Goal: Task Accomplishment & Management: Complete application form

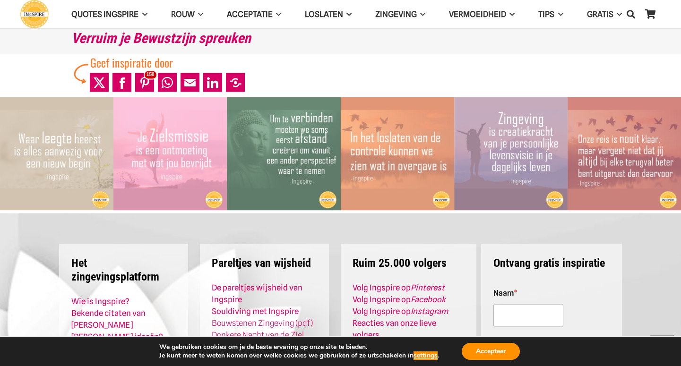
scroll to position [3762, 0]
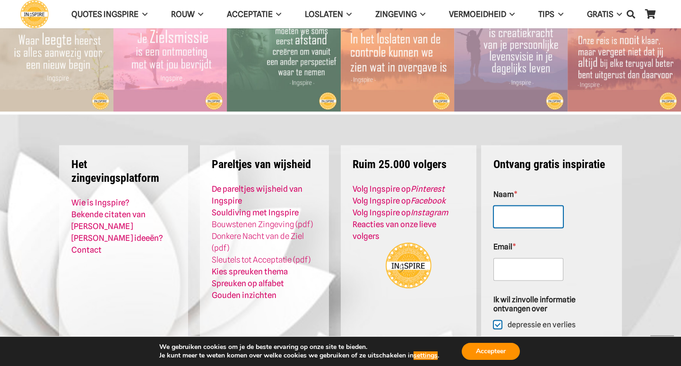
click at [520, 206] on input "Naam *" at bounding box center [528, 217] width 70 height 23
type input "geofj 2"
click at [511, 259] on input "Email *" at bounding box center [528, 270] width 70 height 23
type input "[EMAIL_ADDRESS][DOMAIN_NAME]"
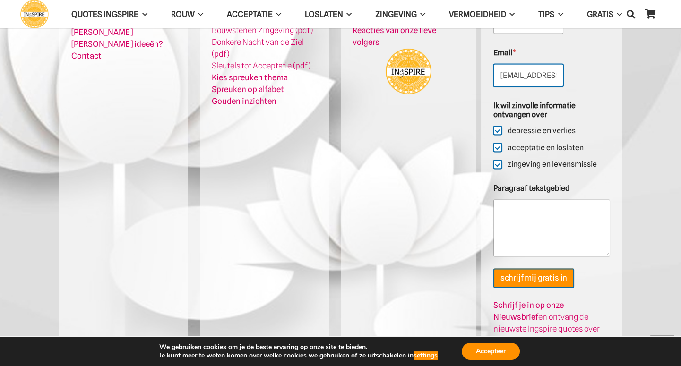
scroll to position [3960, 0]
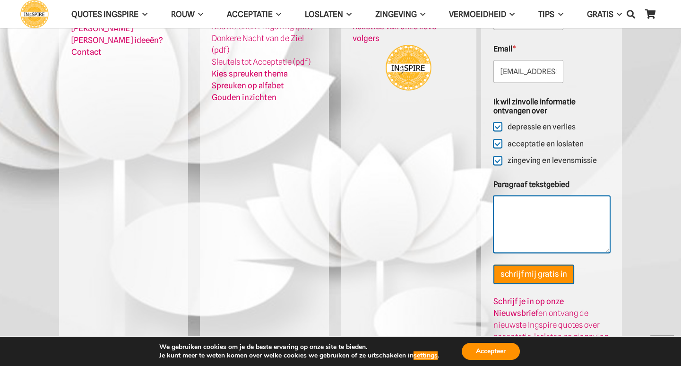
click at [523, 199] on textarea "Paragraaf tekstgebied" at bounding box center [551, 224] width 117 height 57
type textarea "test 2"
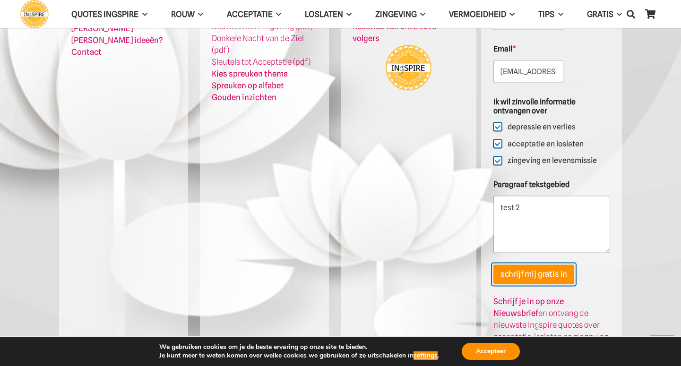
click at [526, 265] on button "schrijf mij gratis in" at bounding box center [533, 274] width 81 height 19
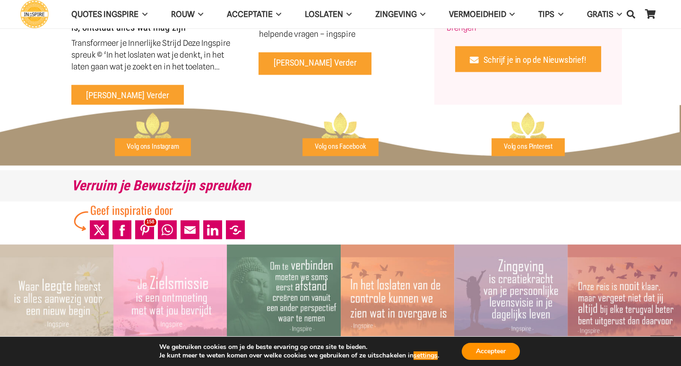
scroll to position [3758, 0]
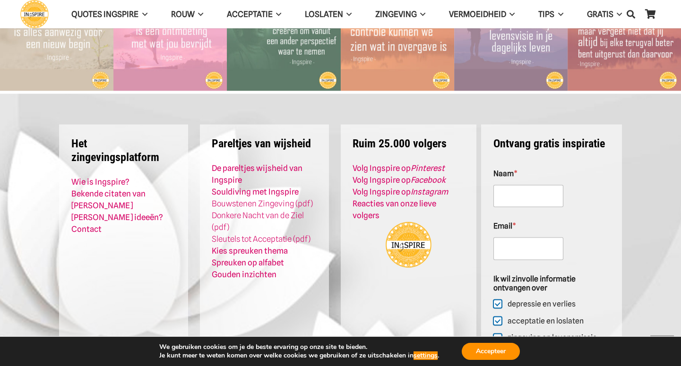
scroll to position [3864, 0]
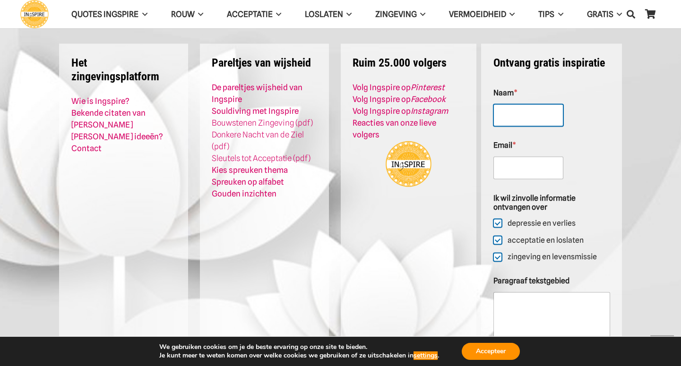
click at [524, 104] on input "Naam *" at bounding box center [528, 115] width 70 height 23
type input "geof 3"
click at [502, 157] on input "Email *" at bounding box center [528, 168] width 70 height 23
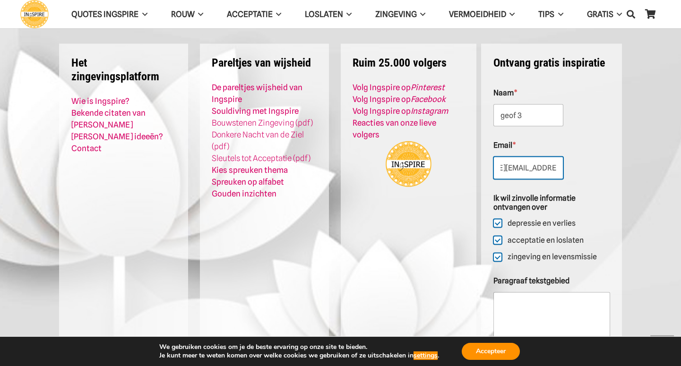
scroll to position [0, 62]
type input "geoffrey.davies@aalberts-ips.com"
click at [511, 293] on textarea "Paragraaf tekstgebied" at bounding box center [551, 321] width 117 height 57
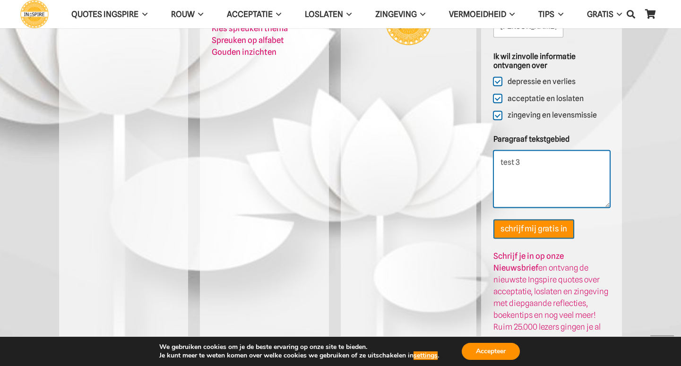
scroll to position [4007, 0]
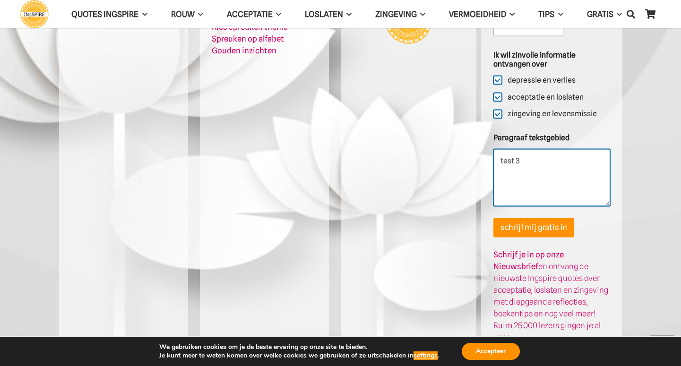
type textarea "test 3"
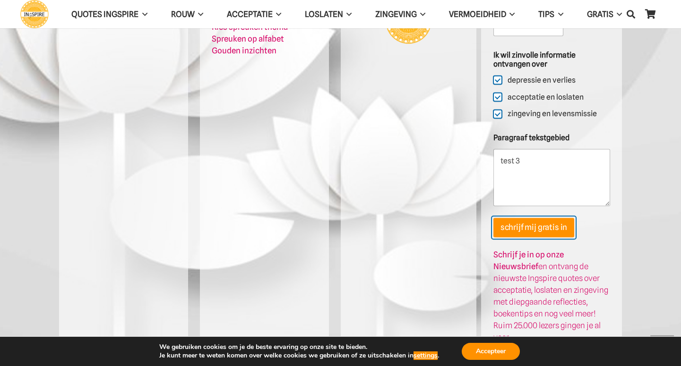
click at [543, 218] on button "schrijf mij gratis in" at bounding box center [533, 227] width 81 height 19
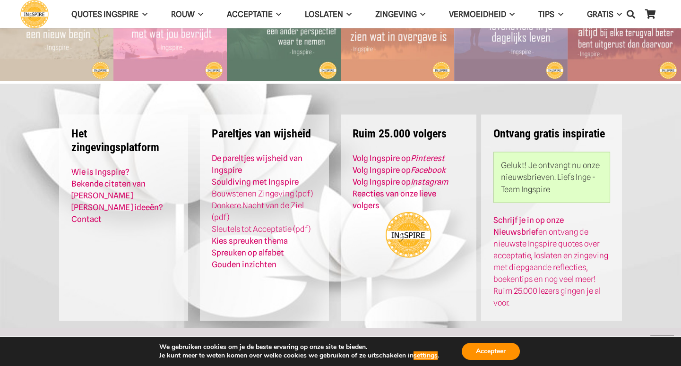
scroll to position [3758, 0]
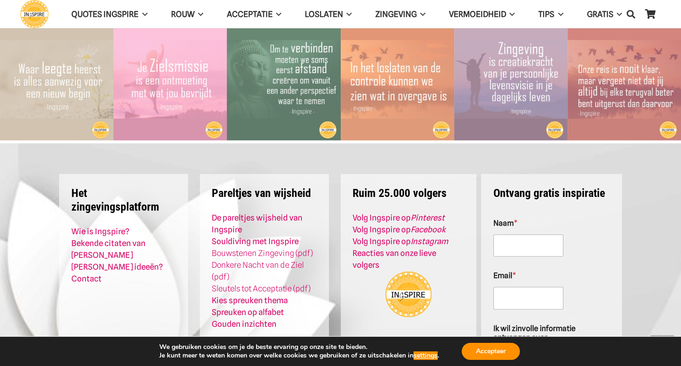
scroll to position [3777, 0]
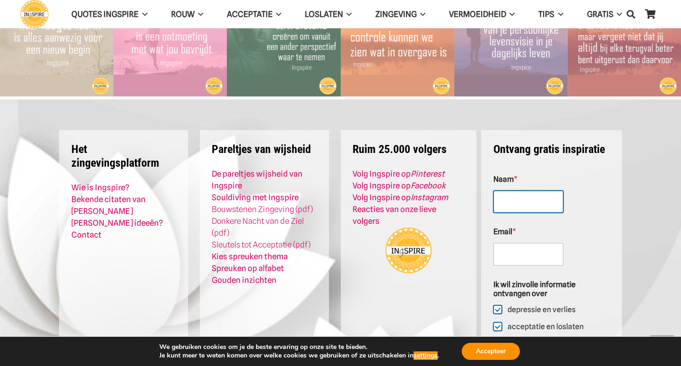
click at [513, 191] on input "Naam *" at bounding box center [528, 202] width 70 height 23
drag, startPoint x: 561, startPoint y: 178, endPoint x: 447, endPoint y: 173, distance: 113.5
click at [447, 173] on div "Het zingevingsplatform Wie is Ingspire? Bekende citaten van Inge Ingspire Leuke…" at bounding box center [340, 346] width 563 height 478
type input "info@connectandimpact.nl"
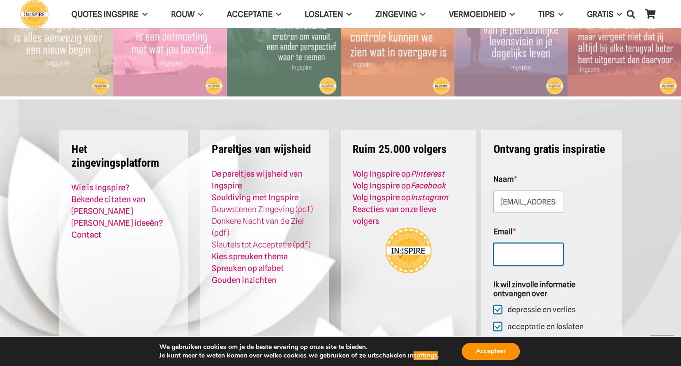
click at [516, 243] on input "Email *" at bounding box center [528, 254] width 70 height 23
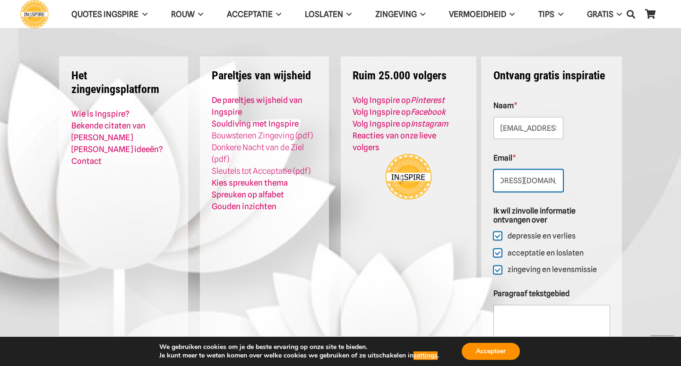
scroll to position [3985, 0]
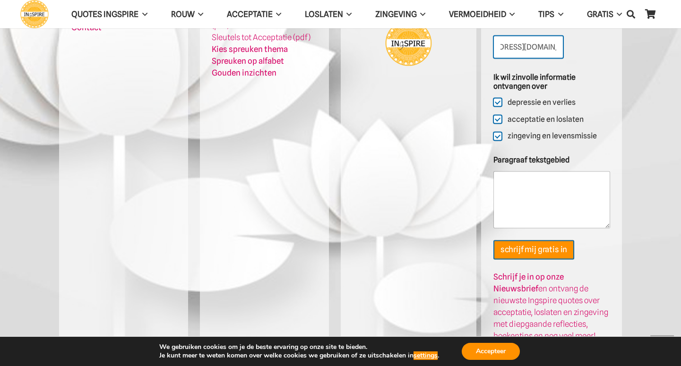
type input "info@connectandimpact.nl"
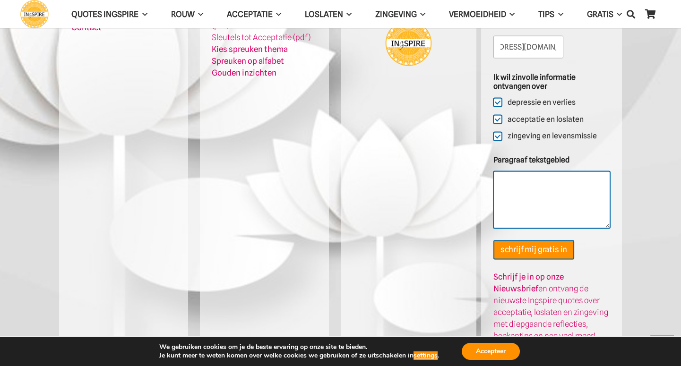
click at [531, 172] on textarea "Paragraaf tekstgebied" at bounding box center [551, 200] width 117 height 57
type textarea "test 4"
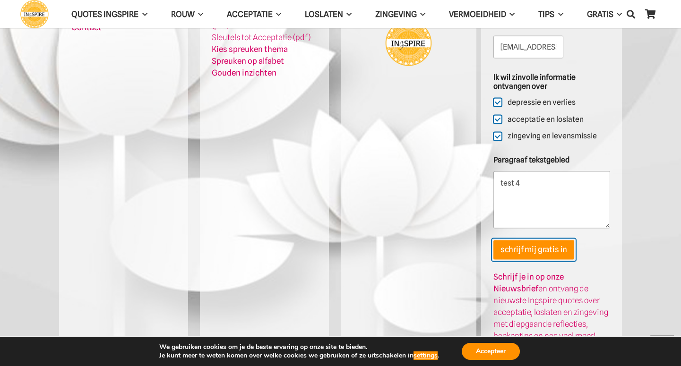
click at [529, 241] on button "schrijf mij gratis in" at bounding box center [533, 250] width 81 height 19
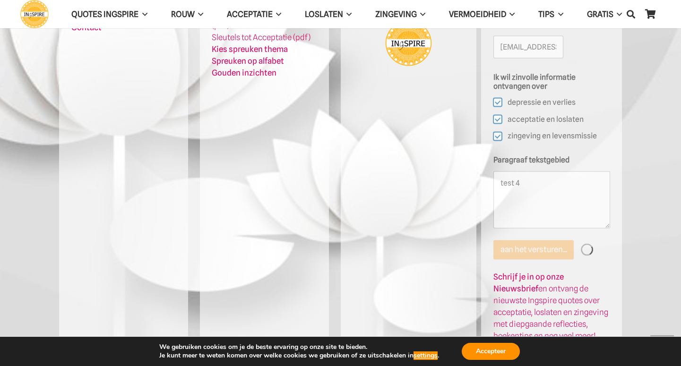
scroll to position [3758, 0]
